Goal: Task Accomplishment & Management: Manage account settings

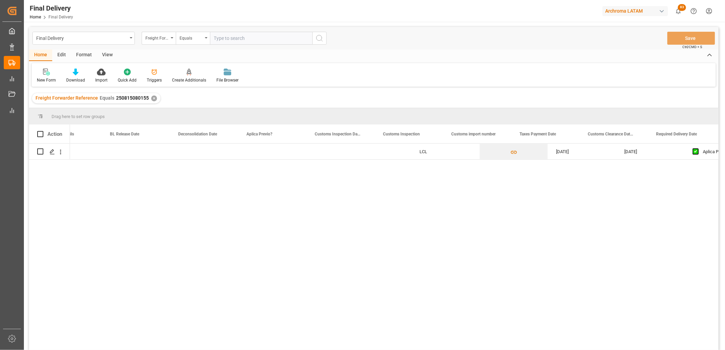
scroll to position [0, 446]
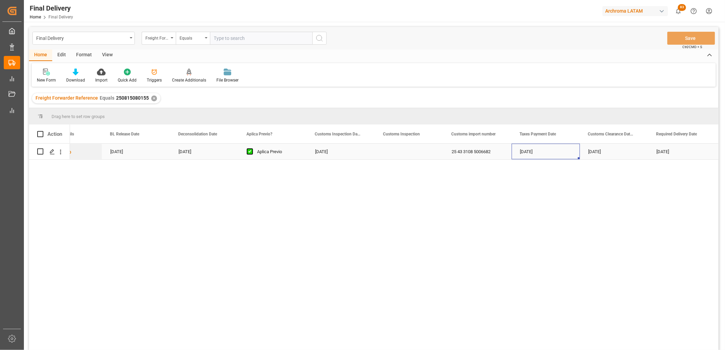
click at [402, 155] on div "Press SPACE to select this row." at bounding box center [409, 152] width 68 height 16
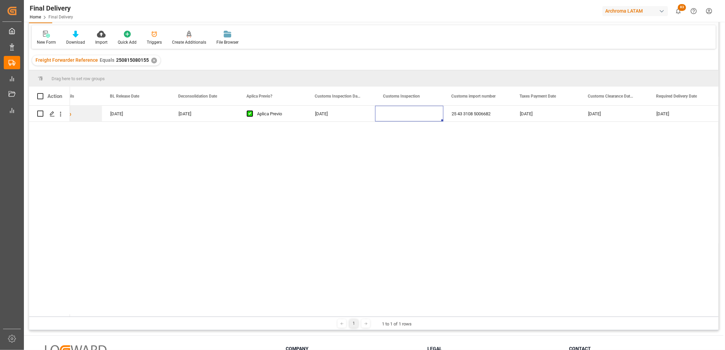
click at [405, 213] on div "LCL [DATE] [DATE] Aplica Previo [DATE] 25 43 3108 5006682 [DATE] [DATE] [DATE] …" at bounding box center [394, 211] width 648 height 211
click at [152, 60] on div "✕" at bounding box center [154, 61] width 6 height 6
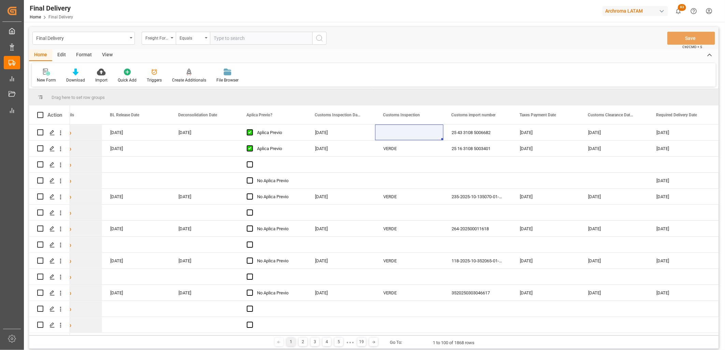
click at [219, 40] on input "text" at bounding box center [261, 38] width 102 height 13
paste input "250815080163"
type input "250815080163"
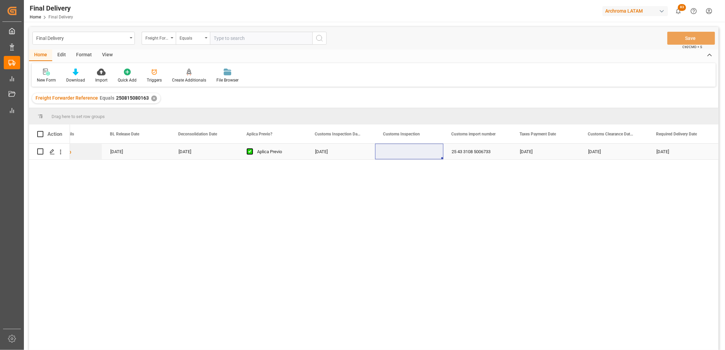
click at [216, 151] on div "[DATE]" at bounding box center [204, 152] width 68 height 16
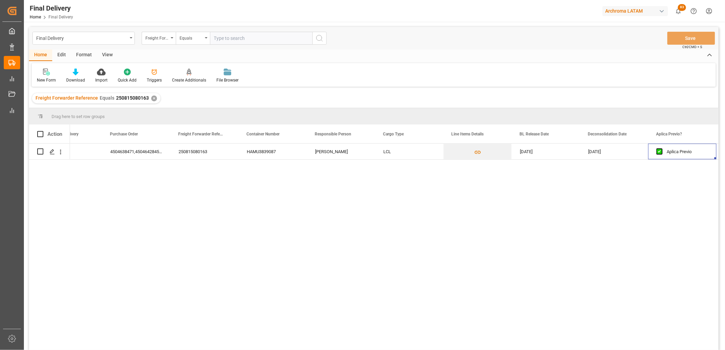
scroll to position [0, 104]
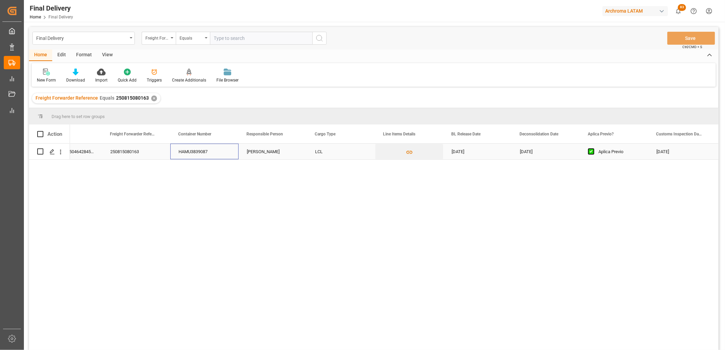
click at [195, 151] on div "HAMU3839087" at bounding box center [204, 152] width 68 height 16
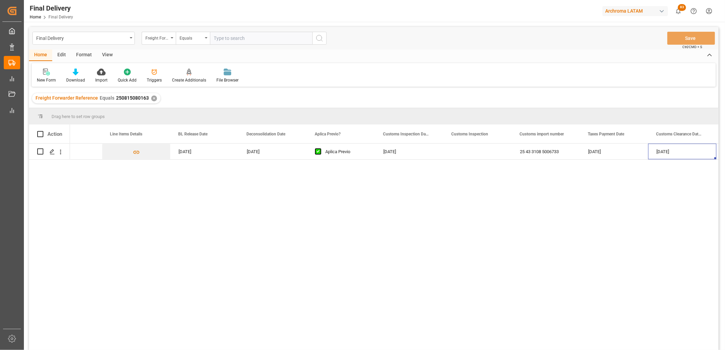
scroll to position [0, 446]
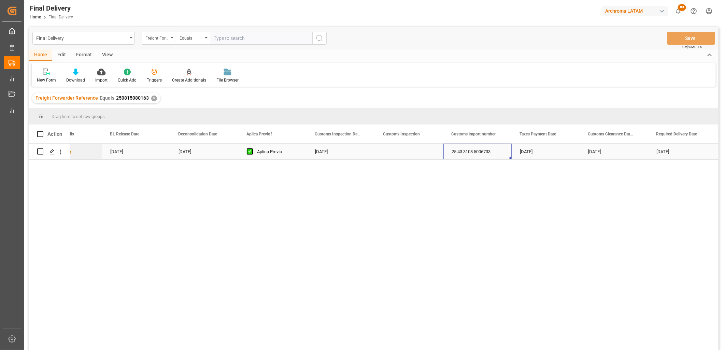
click at [478, 148] on div "25 43 3108 5006733" at bounding box center [477, 152] width 68 height 16
click at [527, 152] on div "[DATE]" at bounding box center [546, 152] width 68 height 16
click at [417, 151] on div "Press SPACE to select this row." at bounding box center [409, 152] width 68 height 16
click at [473, 150] on div "25 43 3108 5006733" at bounding box center [477, 152] width 68 height 16
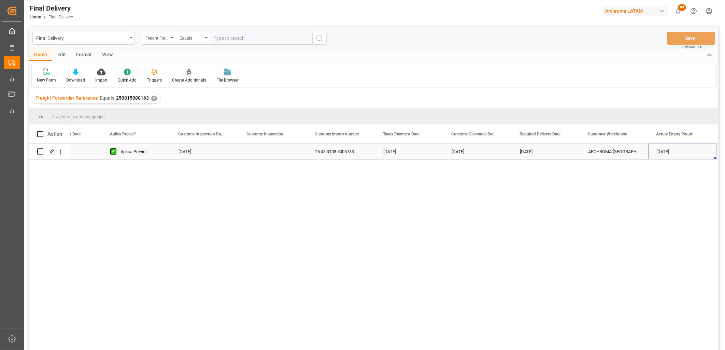
click at [344, 152] on div "25 43 3108 5006733" at bounding box center [341, 152] width 68 height 16
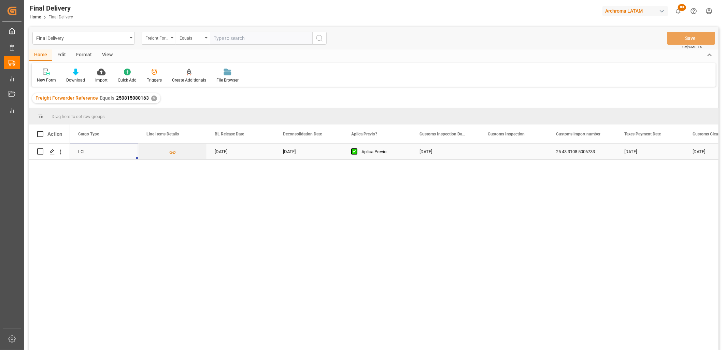
click at [504, 155] on div "Press SPACE to select this row." at bounding box center [514, 152] width 68 height 16
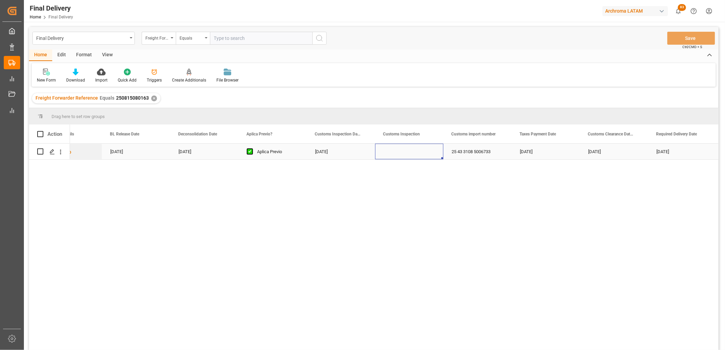
click at [410, 153] on div "Press SPACE to select this row." at bounding box center [409, 152] width 68 height 16
drag, startPoint x: 198, startPoint y: 224, endPoint x: 165, endPoint y: 206, distance: 37.2
click at [198, 224] on div "[DATE] Aplica Previo [DATE] 25 43 3108 5006733 [DATE] [DATE] [DATE] ARCHROMA [G…" at bounding box center [394, 249] width 648 height 211
click at [153, 96] on div "✕" at bounding box center [154, 99] width 6 height 6
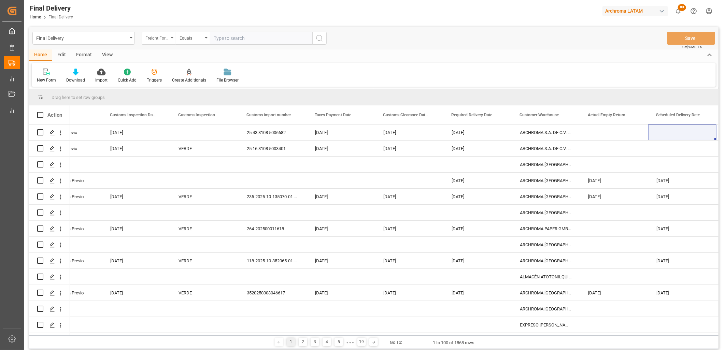
click at [173, 40] on div "Freight Forwarder Reference" at bounding box center [159, 38] width 34 height 13
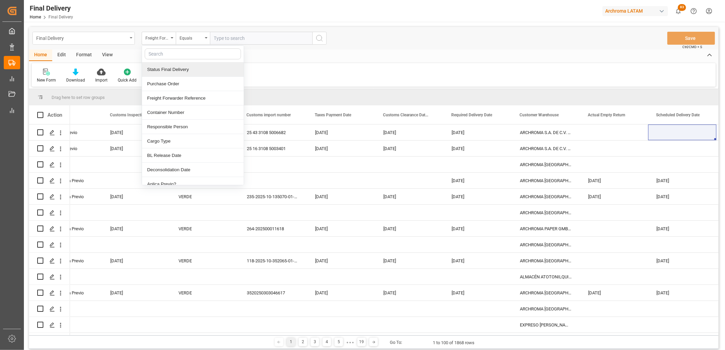
click at [132, 36] on div "Final Delivery" at bounding box center [83, 38] width 102 height 13
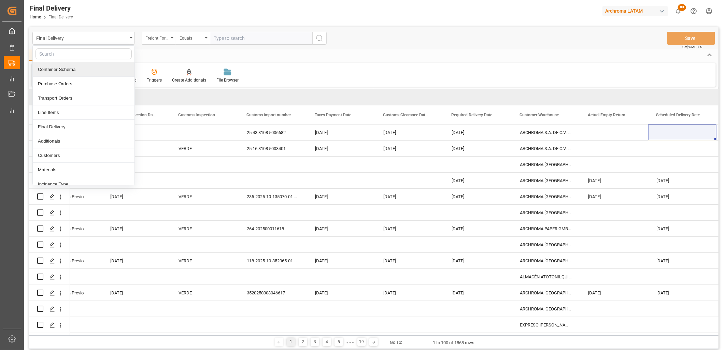
click at [79, 70] on div "Container Schema" at bounding box center [84, 69] width 102 height 14
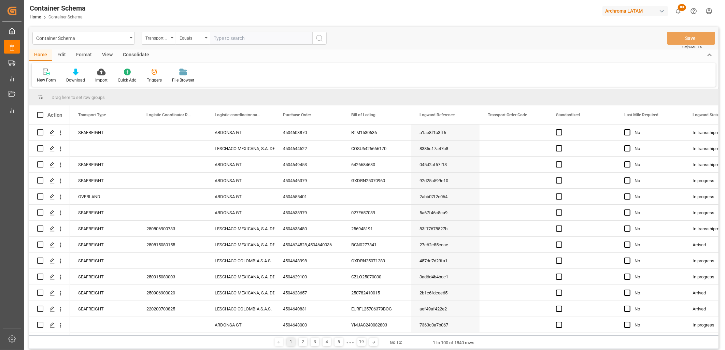
click at [173, 40] on div "Transport Type" at bounding box center [159, 38] width 34 height 13
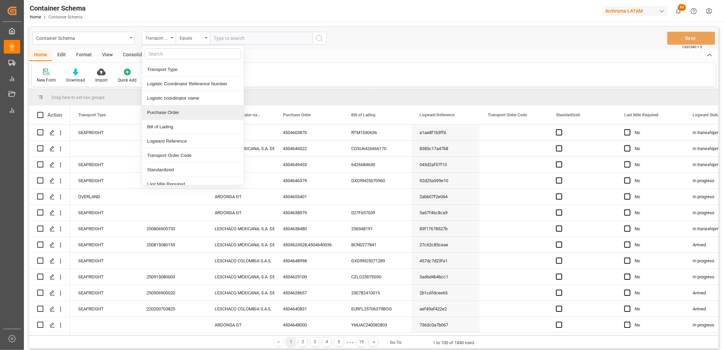
click at [163, 117] on div "Purchase Order" at bounding box center [193, 112] width 102 height 14
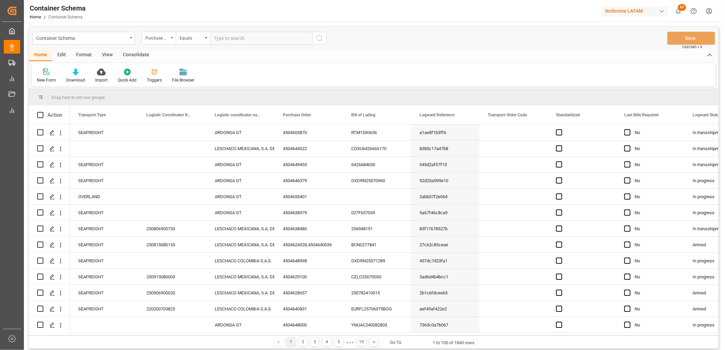
click at [240, 42] on input "text" at bounding box center [261, 38] width 102 height 13
type input "4504638480"
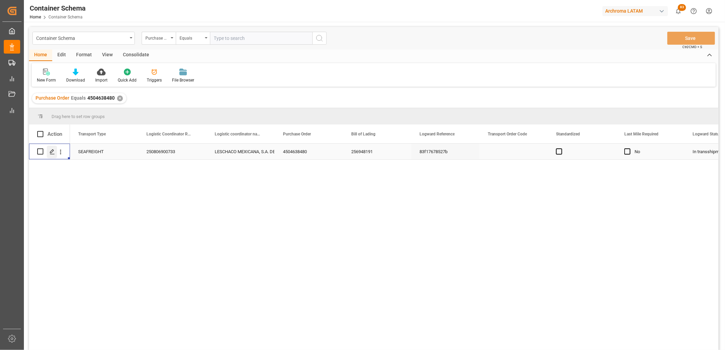
click at [55, 152] on div "Press SPACE to select this row." at bounding box center [52, 152] width 10 height 13
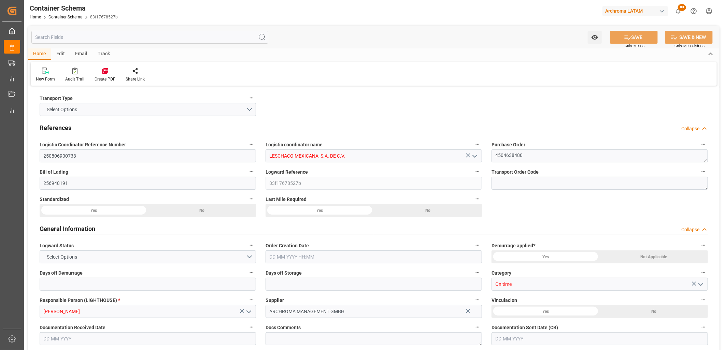
type input "10"
type input "7"
type input "1"
type input "10"
type input "10000"
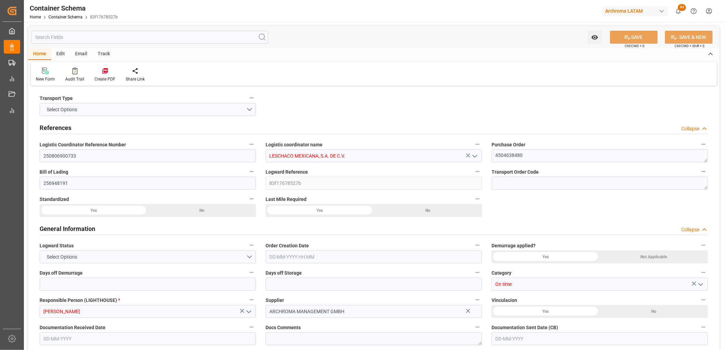
type input "10650"
type input "Maersk"
type input "Maersk Line AS"
type input "DEBRV"
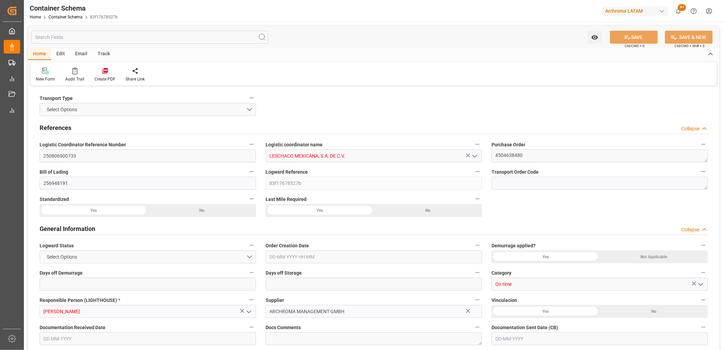
type input "MXVER"
type input "9108130"
type input "9306172"
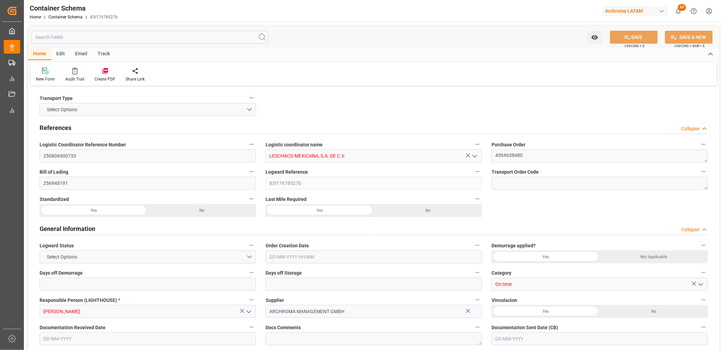
type input "9306172"
type input "[DATE] 09:00"
type input "[DATE]"
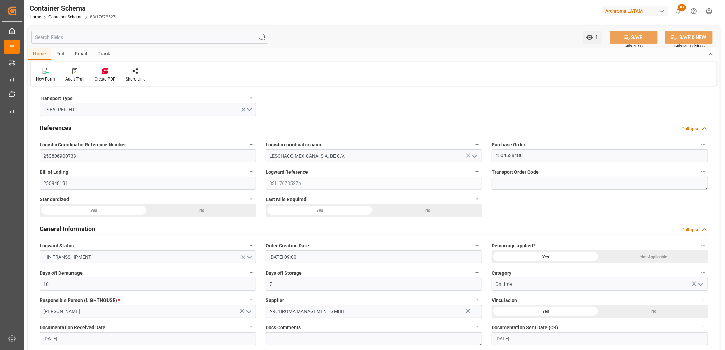
type input "[DATE] 03:24"
type input "[DATE] 17:15"
type input "[DATE] 05:15"
type input "[DATE] 00:00"
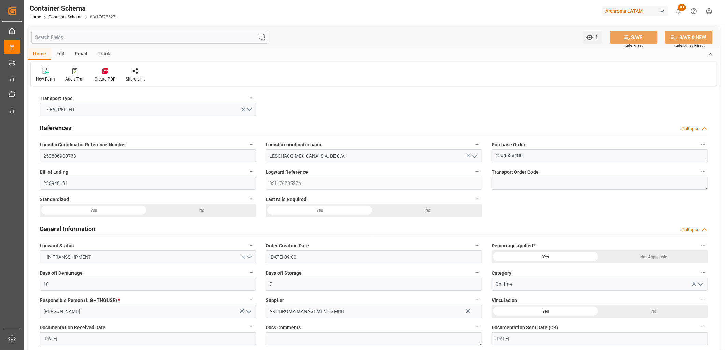
type input "[DATE] 00:00"
click at [257, 246] on div "Logward Status IN TRANSSHIPMENT" at bounding box center [148, 252] width 226 height 27
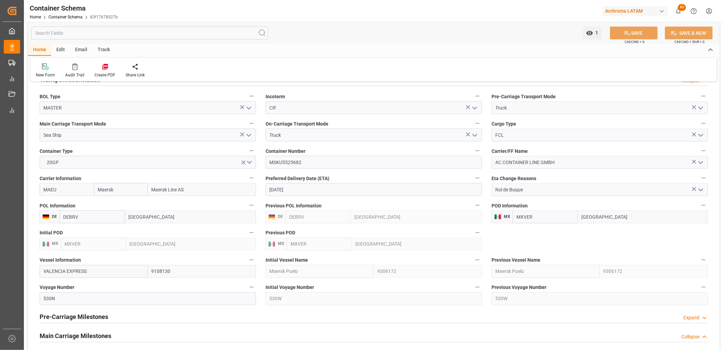
scroll to position [606, 0]
click at [274, 186] on input "[DATE]" at bounding box center [374, 189] width 216 height 13
click at [276, 257] on span "15" at bounding box center [274, 257] width 4 height 5
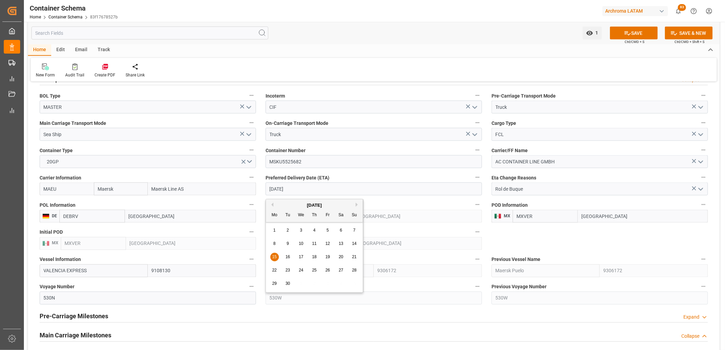
click at [277, 187] on input "[DATE]" at bounding box center [374, 189] width 216 height 13
click at [274, 243] on span "8" at bounding box center [274, 243] width 2 height 5
type input "[DATE]"
click at [260, 268] on div "Vessel Information VALENCIA EXPRESS 9108130" at bounding box center [148, 266] width 226 height 27
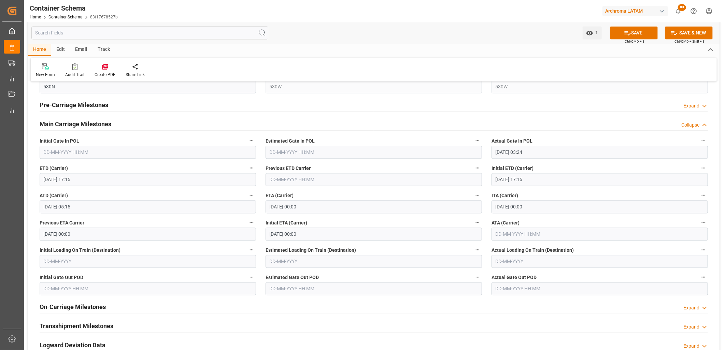
scroll to position [819, 0]
click at [619, 34] on button "SAVE" at bounding box center [634, 33] width 48 height 13
